Goal: Information Seeking & Learning: Learn about a topic

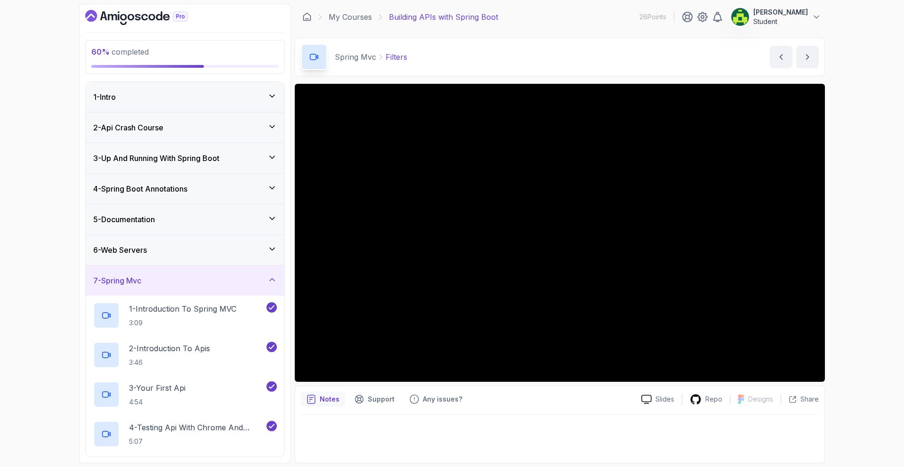
scroll to position [563, 0]
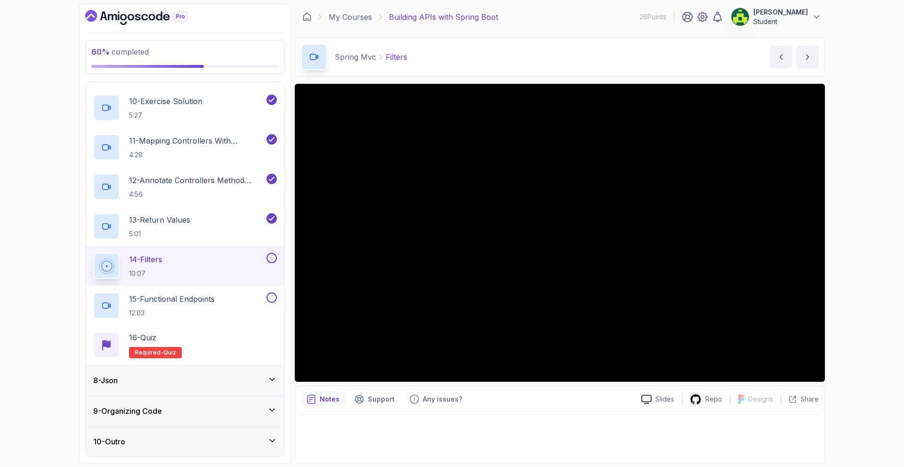
click at [261, 378] on div "8 - Json" at bounding box center [185, 380] width 184 height 11
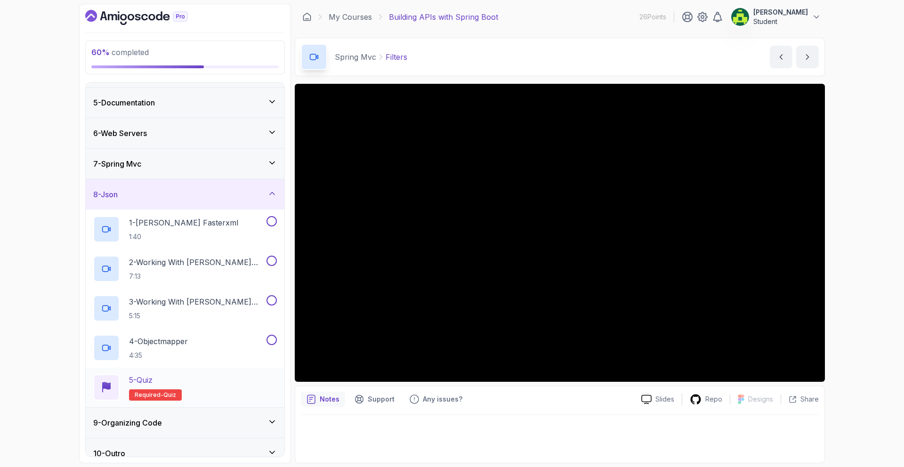
scroll to position [129, 0]
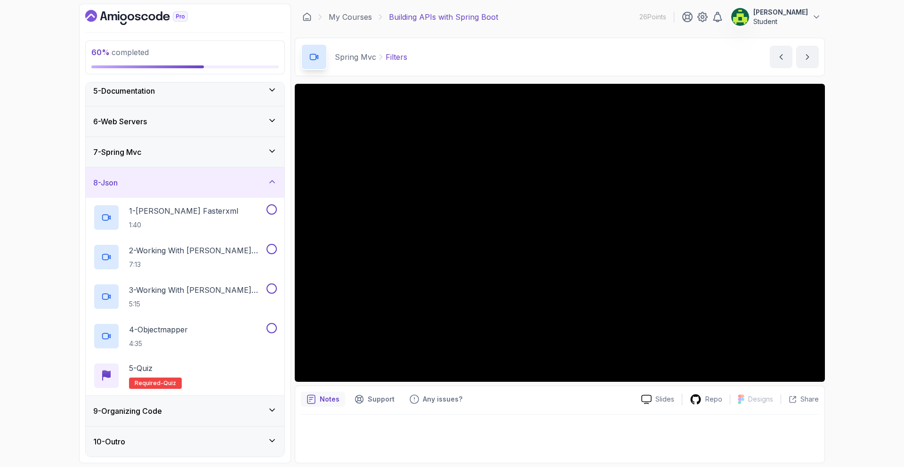
click at [269, 184] on icon at bounding box center [271, 181] width 9 height 9
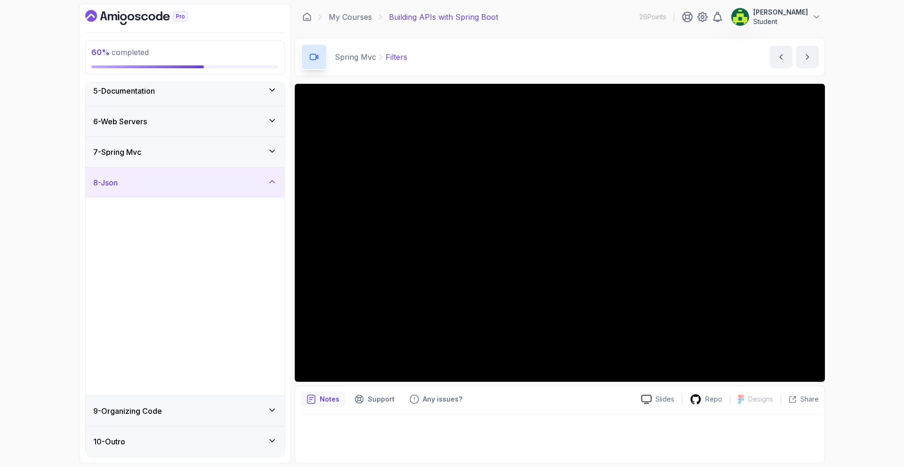
scroll to position [0, 0]
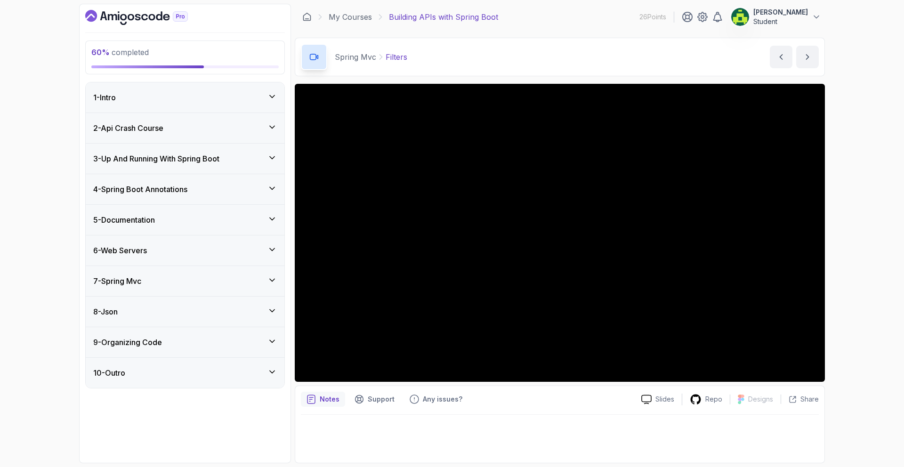
click at [280, 340] on div "9 - Organizing Code" at bounding box center [185, 342] width 199 height 30
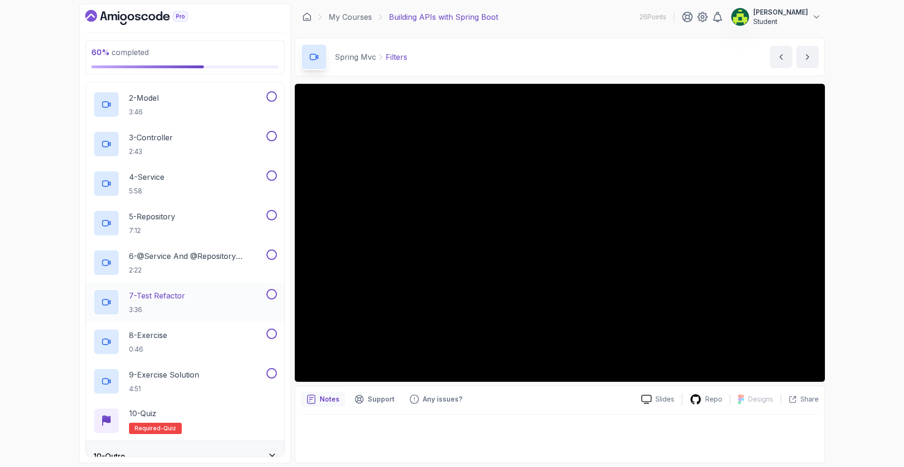
scroll to position [327, 0]
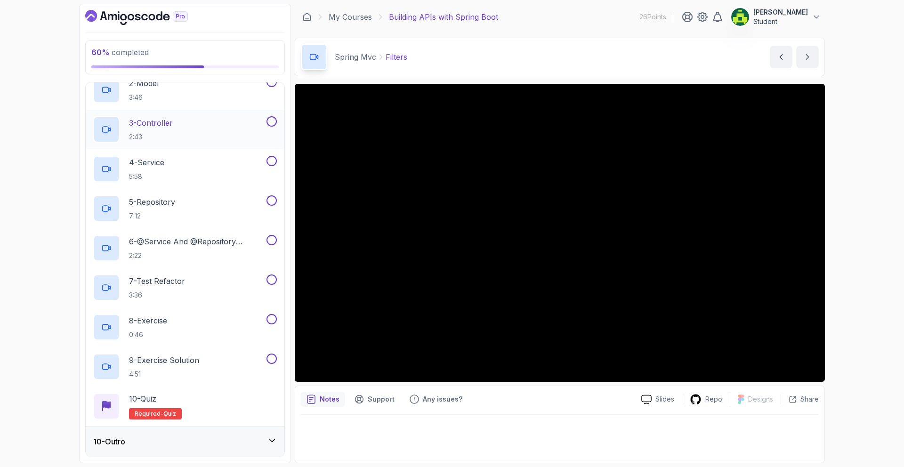
click at [274, 443] on icon at bounding box center [271, 440] width 9 height 9
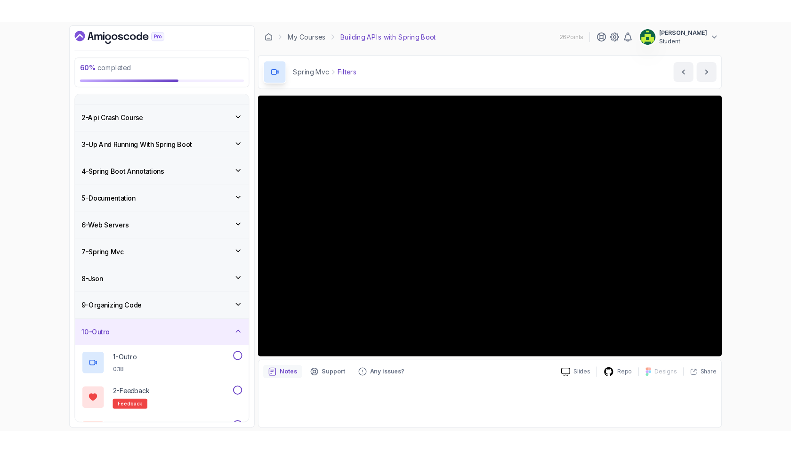
scroll to position [0, 0]
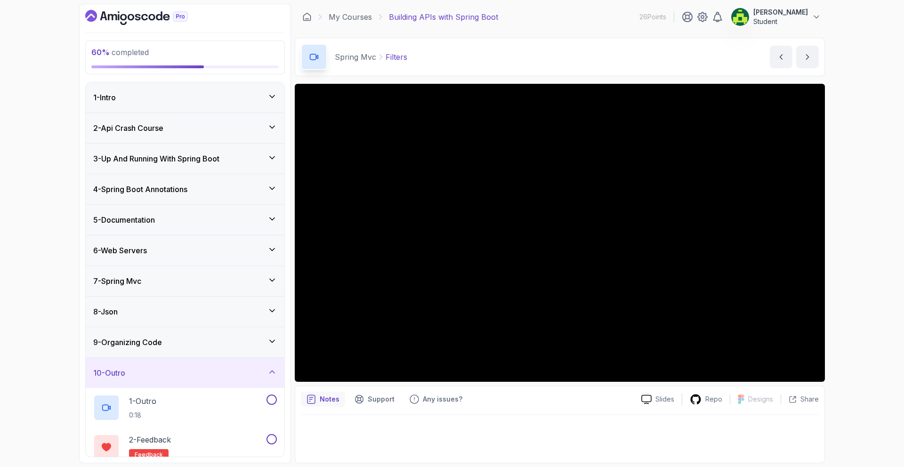
click at [0, 467] on div "60 % completed 1 - Intro 2 - Api Crash Course 3 - Up And Running With Spring Bo…" at bounding box center [452, 233] width 904 height 467
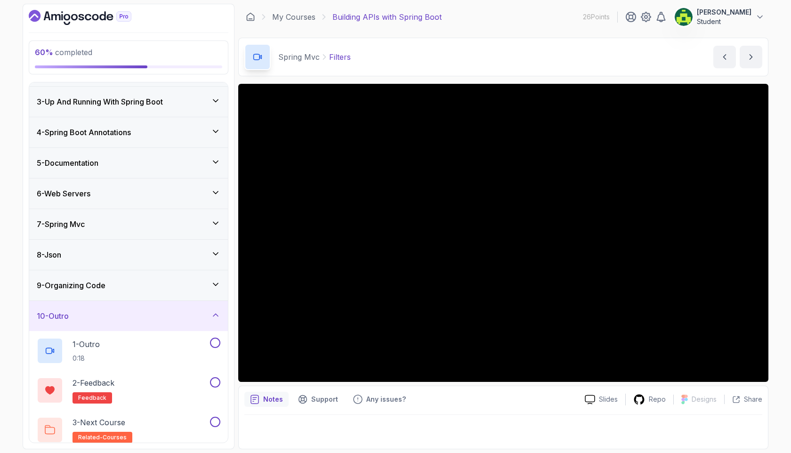
scroll to position [49, 0]
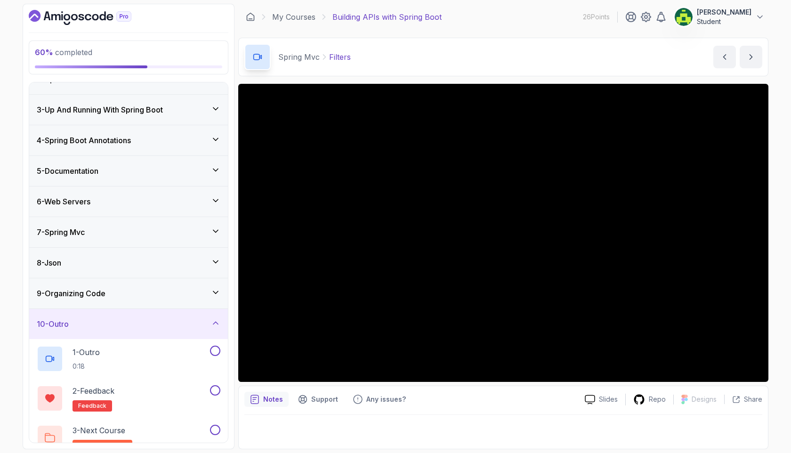
click at [117, 266] on div "8 - Json" at bounding box center [129, 262] width 184 height 11
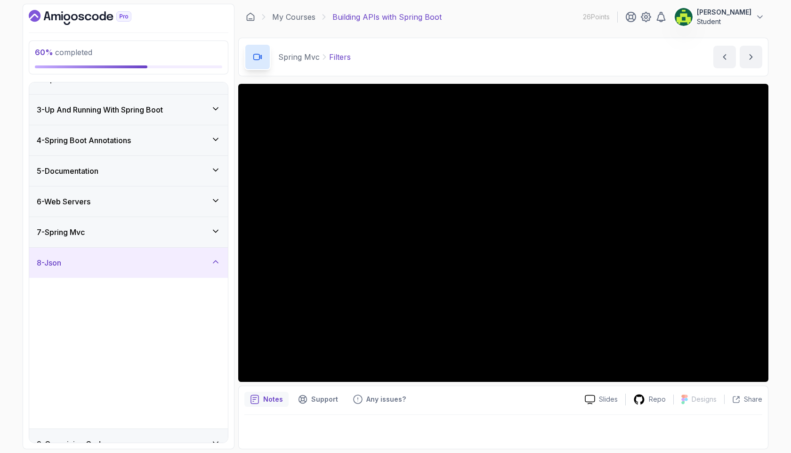
scroll to position [0, 0]
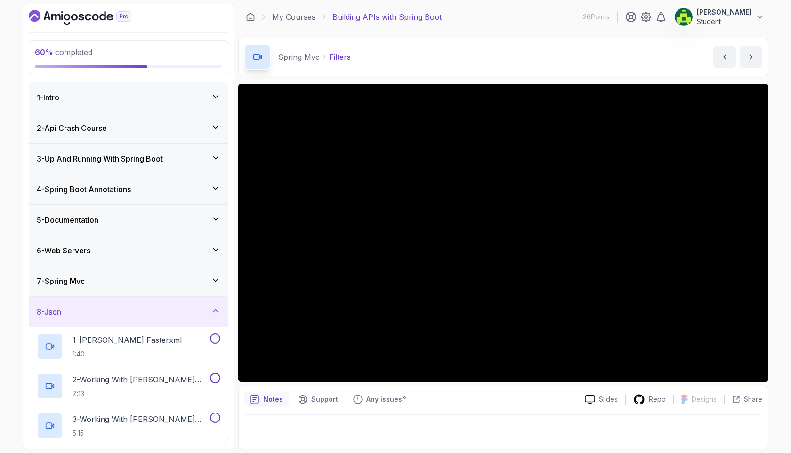
click at [113, 269] on div "7 - Spring Mvc" at bounding box center [128, 281] width 199 height 30
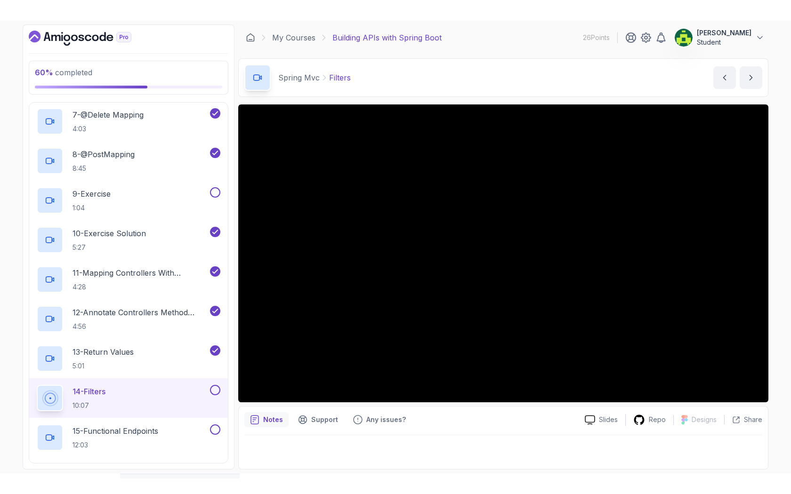
scroll to position [490, 0]
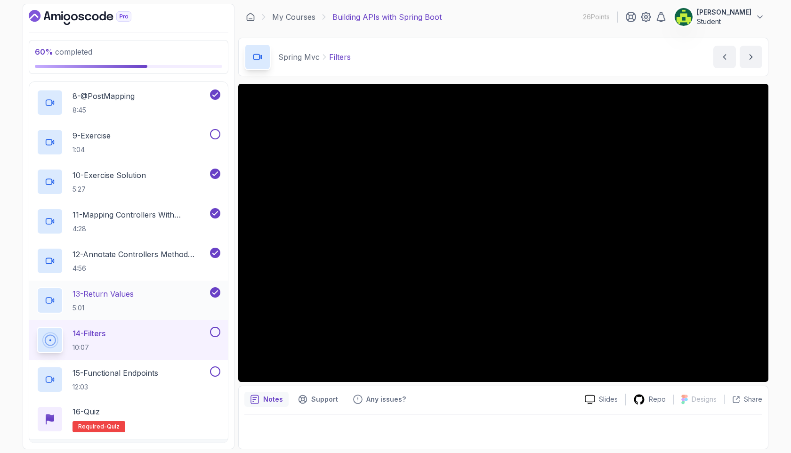
click at [147, 314] on div "13 - Return Values 5:01" at bounding box center [128, 301] width 199 height 40
click at [200, 377] on div "15 - Functional Endpoints 12:03" at bounding box center [122, 379] width 171 height 26
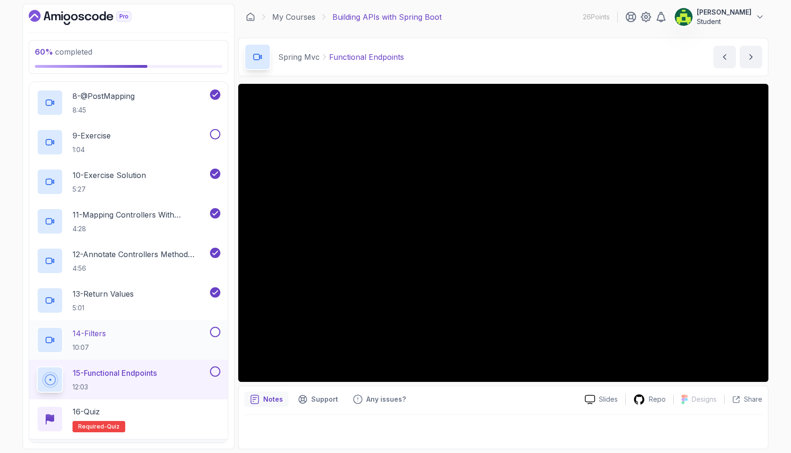
click at [184, 341] on div "14 - Filters 10:07" at bounding box center [122, 340] width 171 height 26
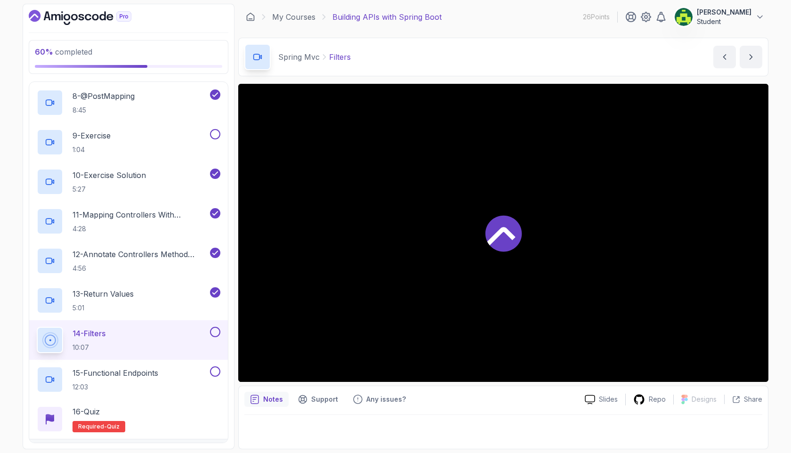
click at [187, 337] on div "14 - Filters 10:07" at bounding box center [122, 340] width 171 height 26
